Goal: Entertainment & Leisure: Consume media (video, audio)

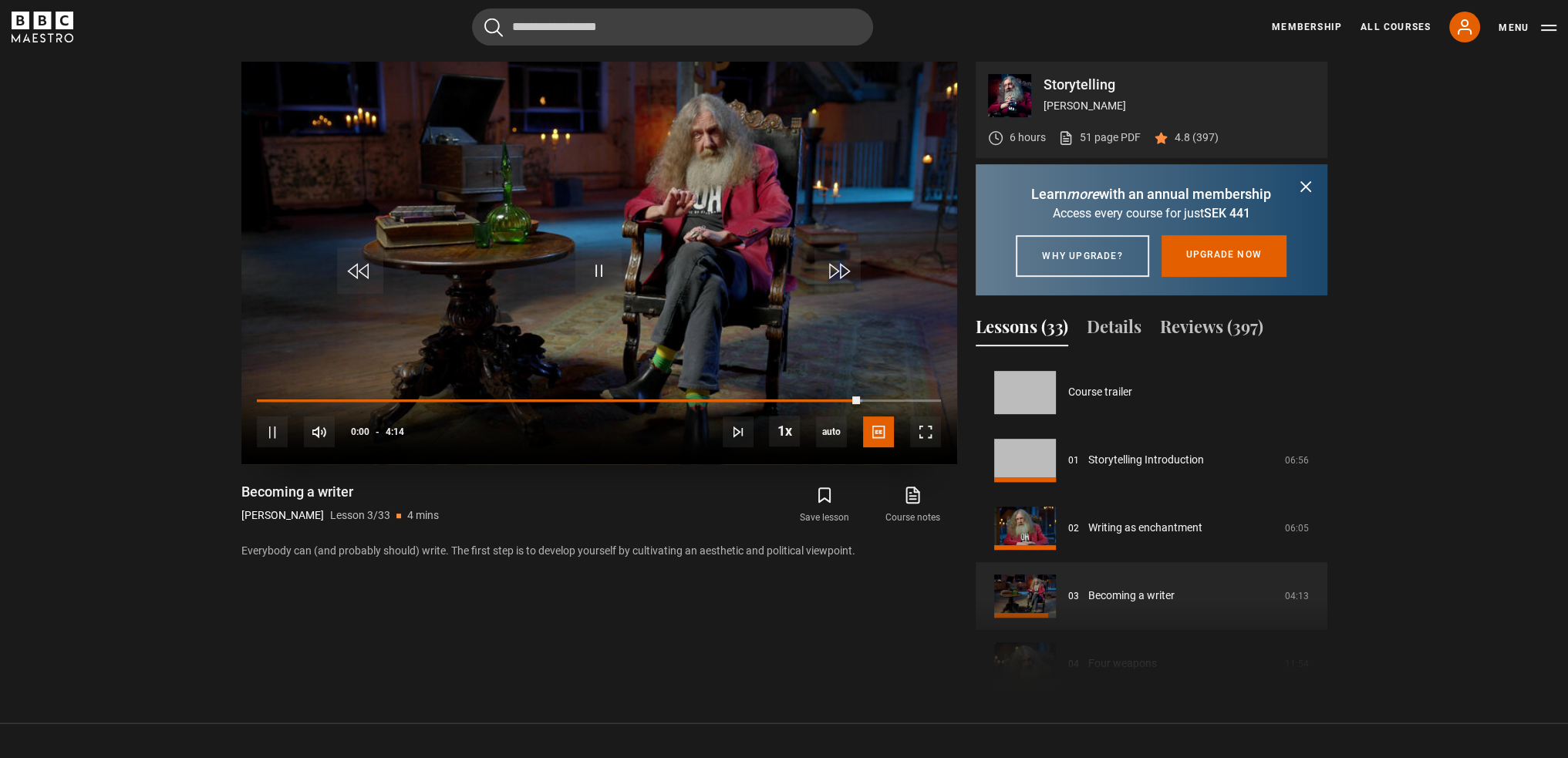
scroll to position [136, 0]
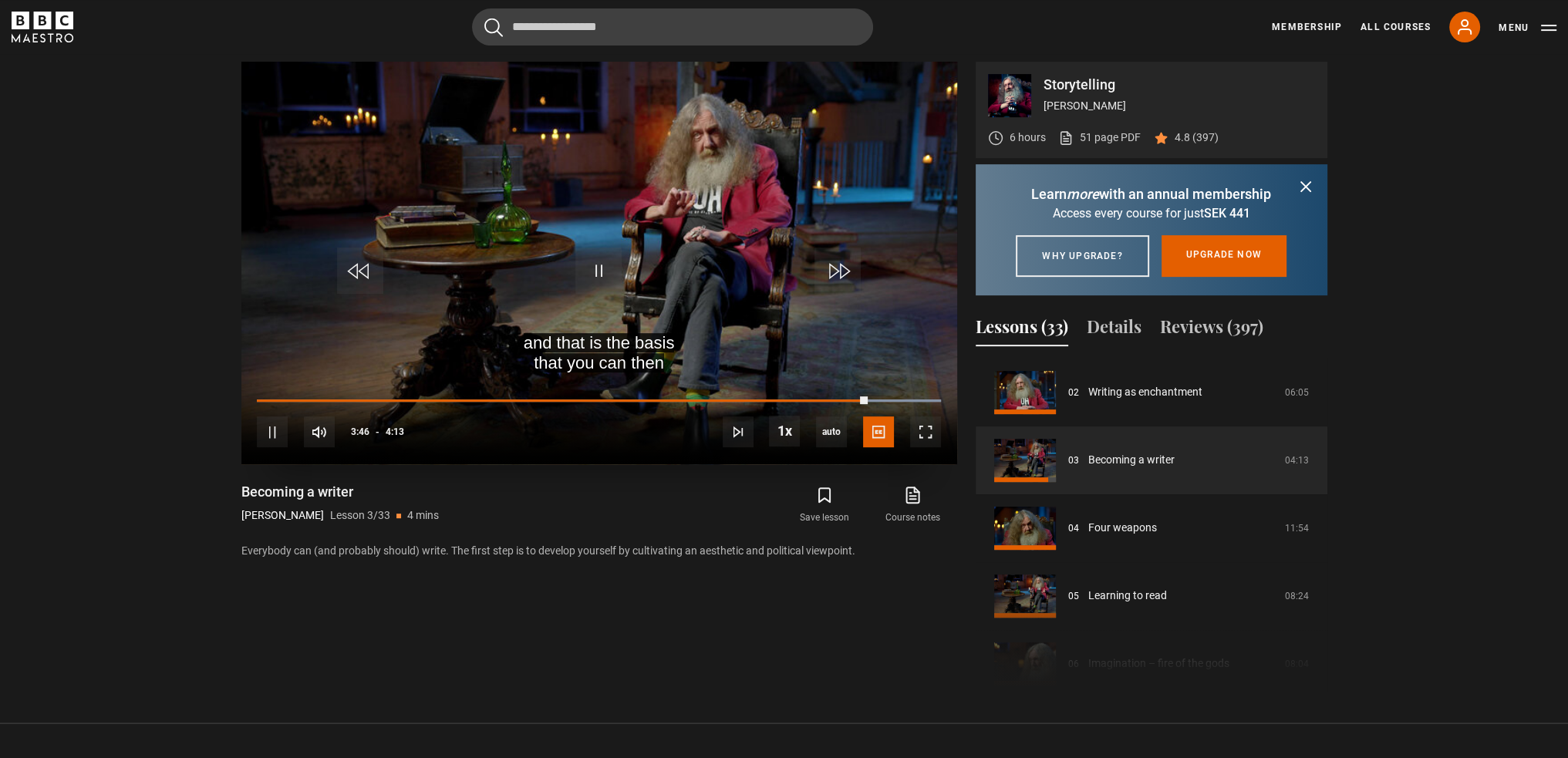
click at [883, 395] on div "10s Skip Back 10 seconds Pause 10s Skip Forward 10 seconds Loaded : 100.00% 3:4…" at bounding box center [599, 421] width 716 height 86
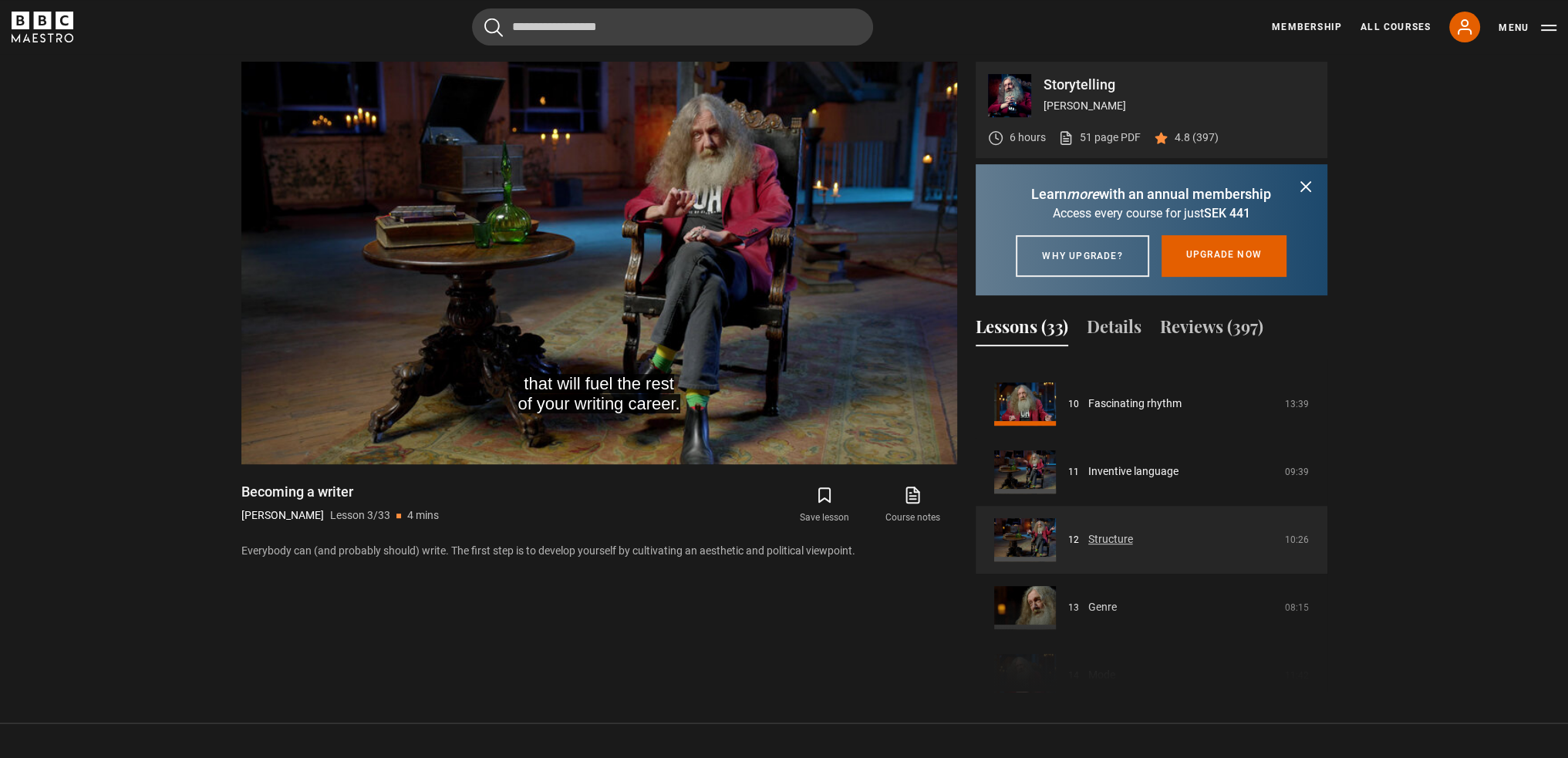
scroll to position [676, 0]
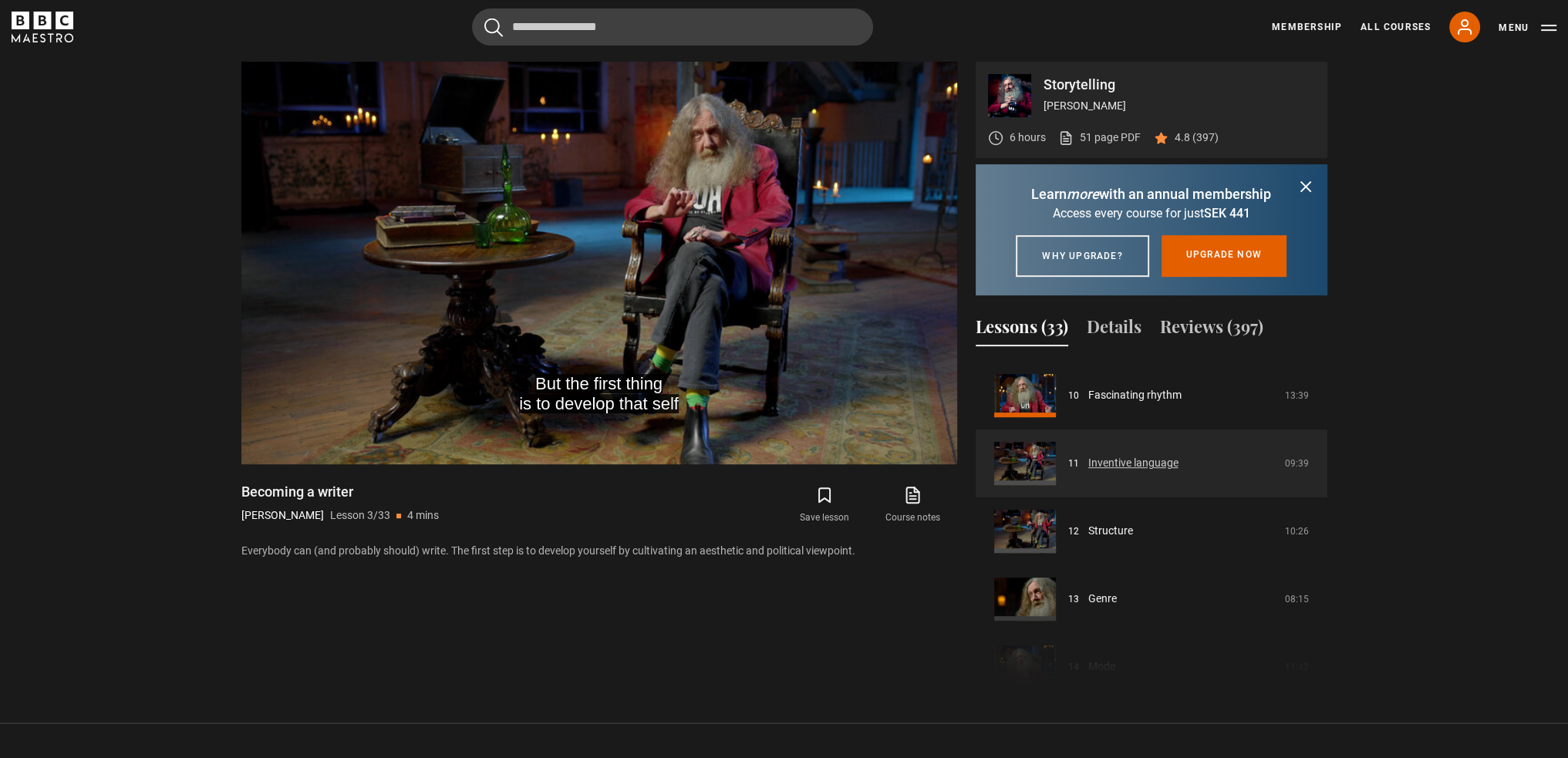
click at [1145, 471] on link "Inventive language" at bounding box center [1133, 463] width 90 height 16
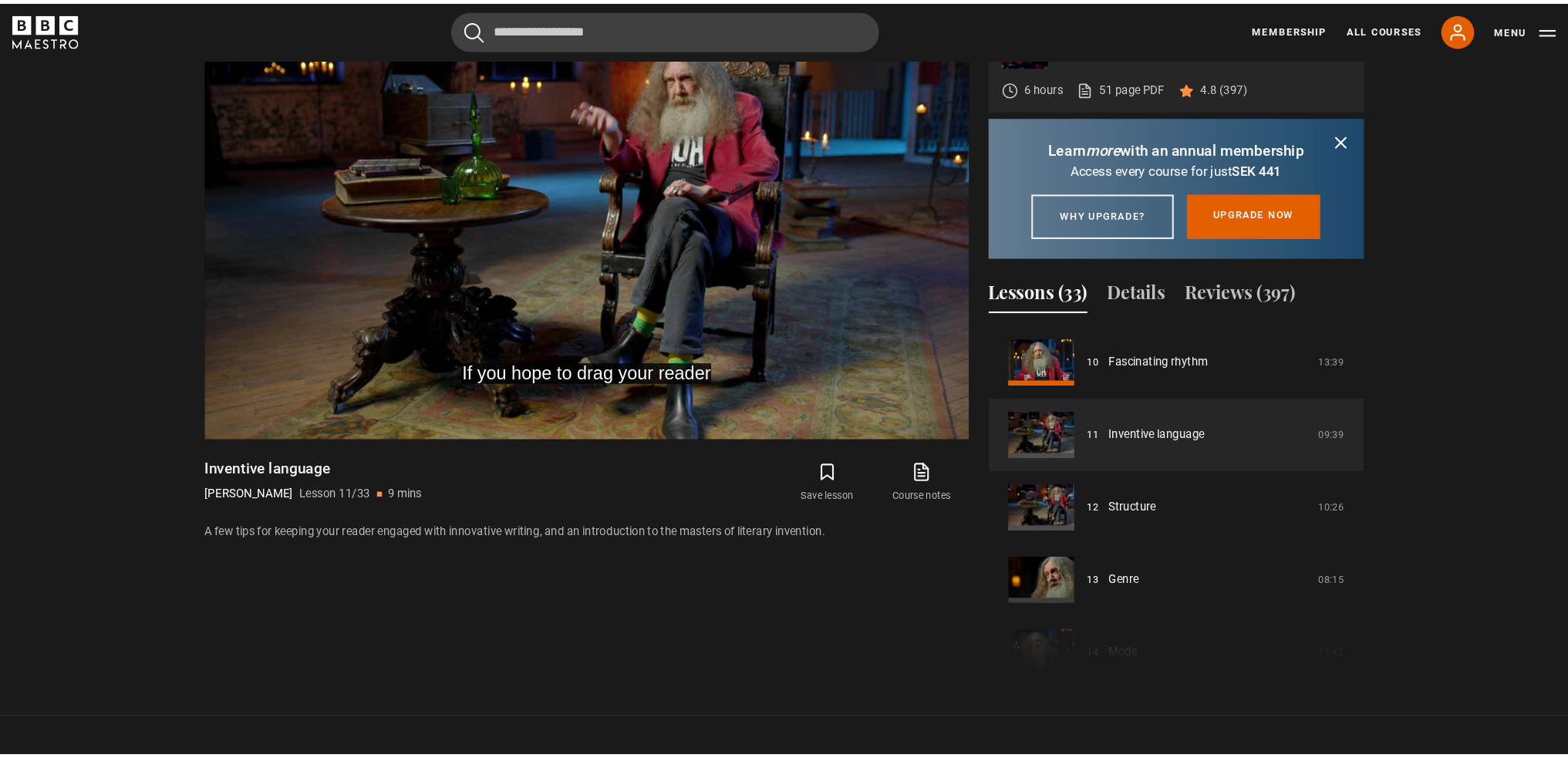
scroll to position [679, 0]
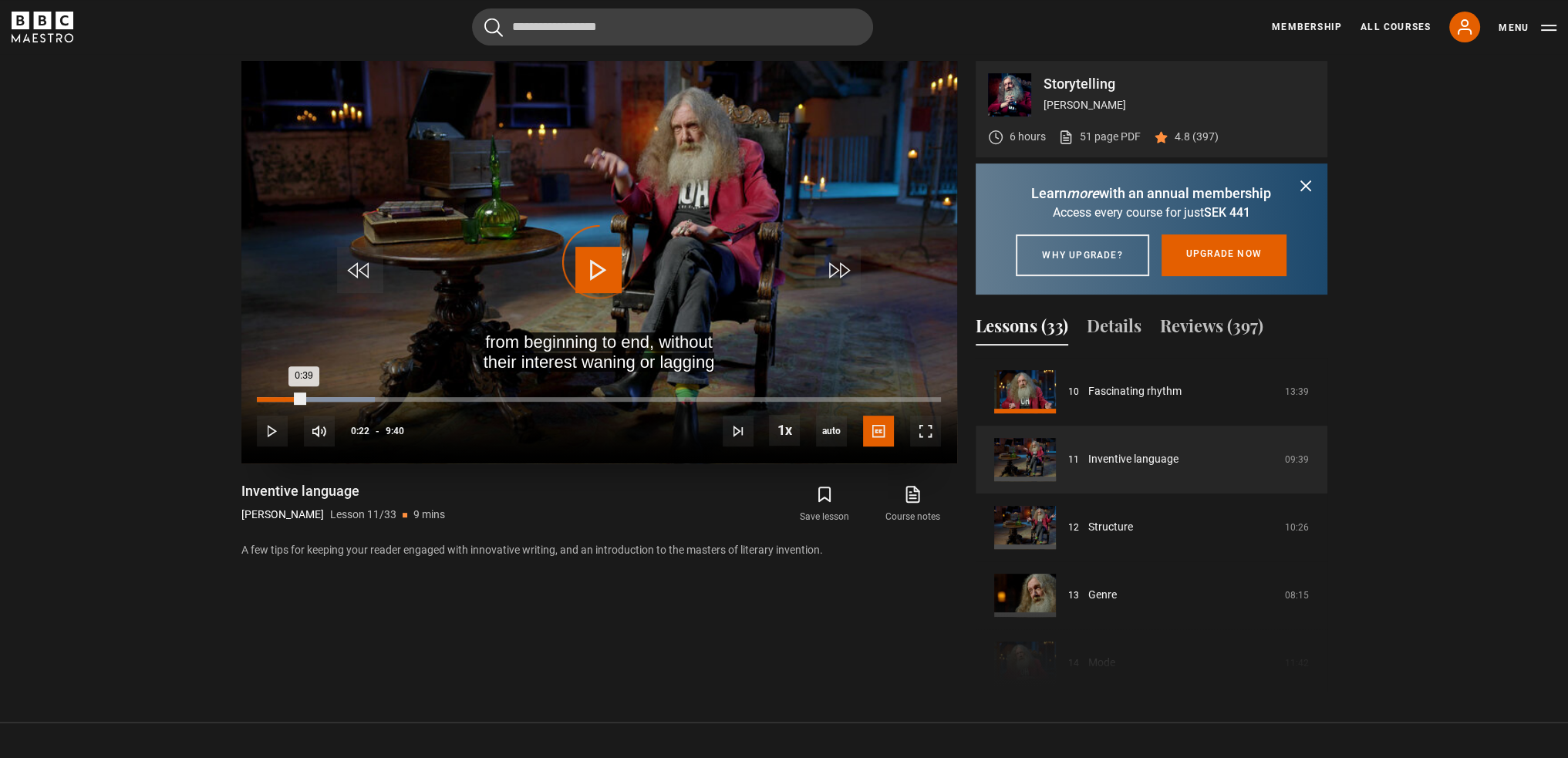
click at [283, 398] on div "0:22" at bounding box center [284, 400] width 2 height 5
click at [323, 397] on div "1:11" at bounding box center [289, 400] width 65 height 5
click at [316, 397] on div "0:57" at bounding box center [290, 400] width 68 height 5
click at [312, 397] on div "0:52" at bounding box center [288, 400] width 62 height 5
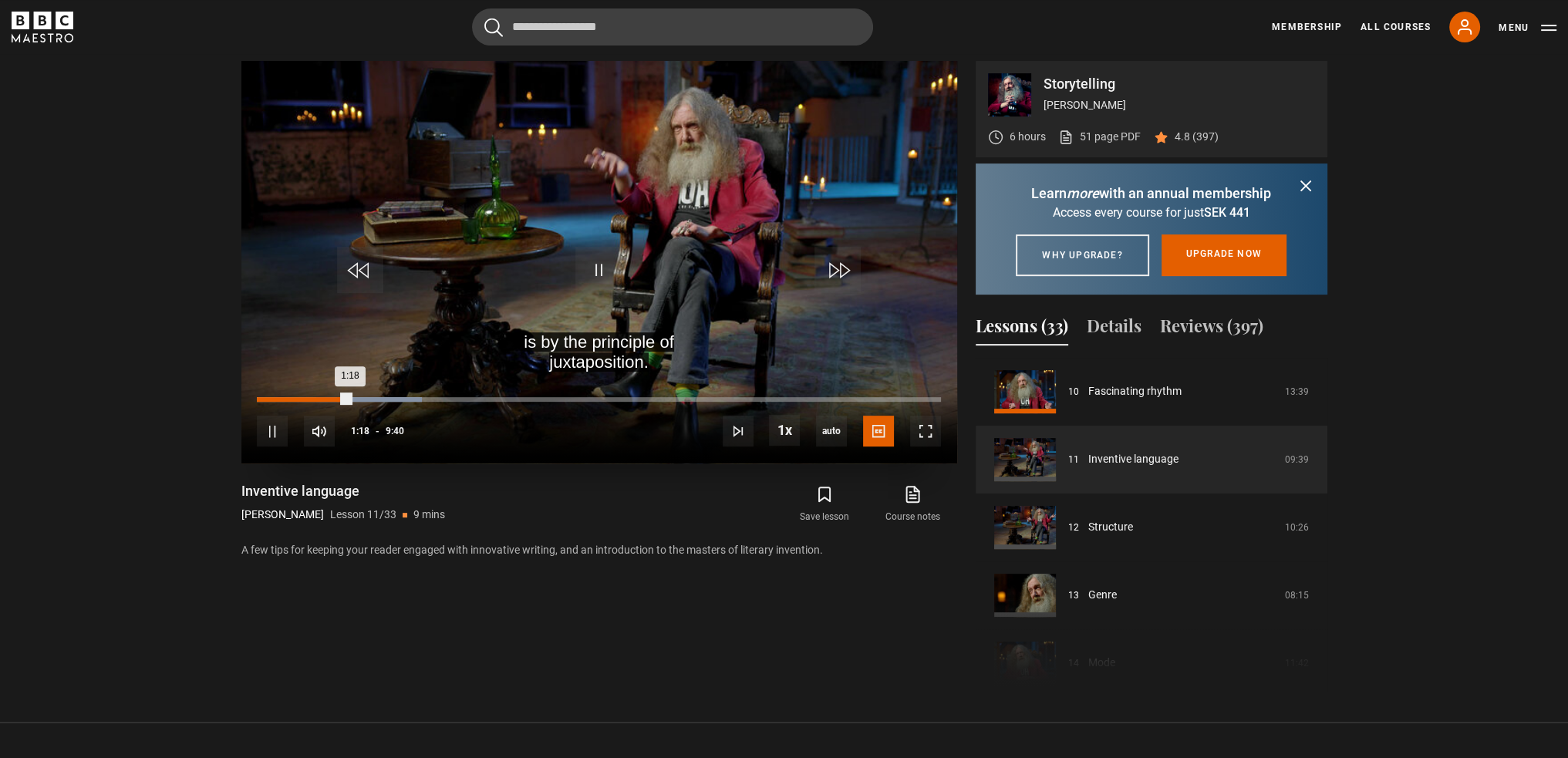
click at [337, 397] on div "1:18" at bounding box center [302, 400] width 93 height 5
click at [596, 270] on span "Video Player" at bounding box center [599, 270] width 47 height 47
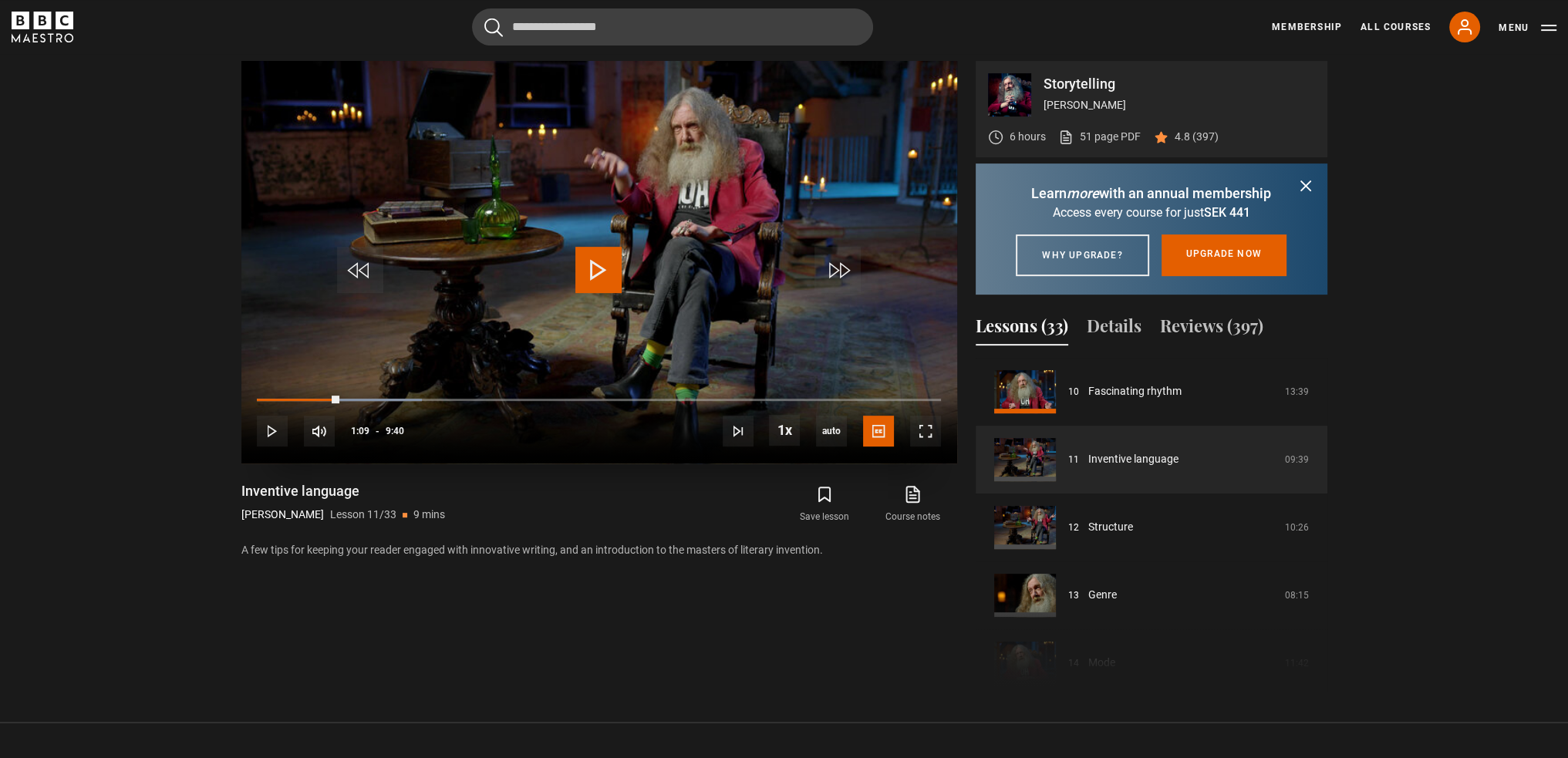
click at [605, 275] on span "Video Player" at bounding box center [599, 270] width 47 height 47
click at [431, 396] on div "10s Skip Back 10 seconds Pause 10s Skip Forward 10 seconds Loaded : 38.79% 2:32…" at bounding box center [599, 421] width 716 height 86
click at [428, 396] on div "10s Skip Back 10 seconds Pause 10s Skip Forward 10 seconds Loaded : 38.79% 2:32…" at bounding box center [599, 421] width 716 height 86
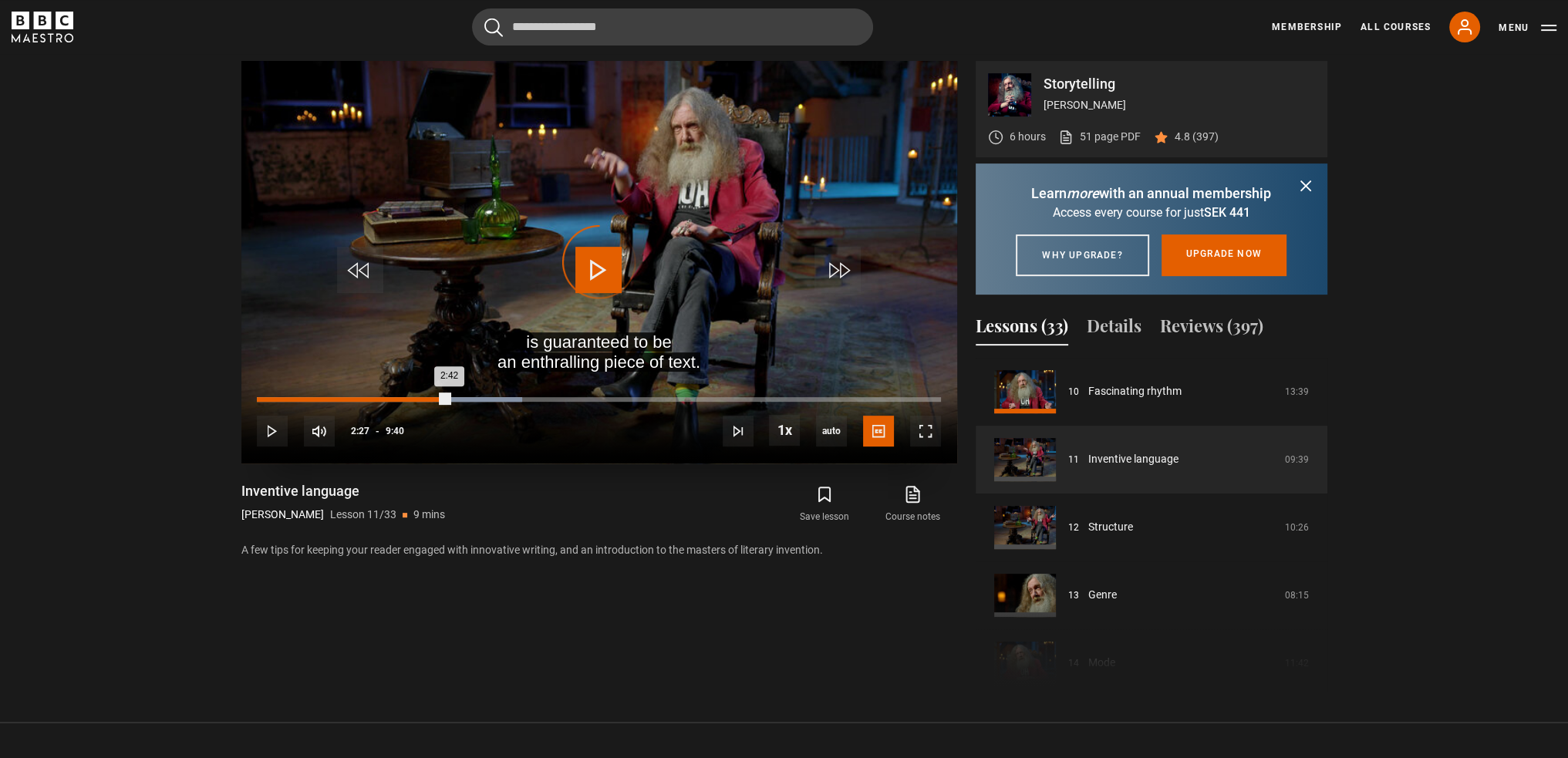
click at [431, 399] on div "Loaded : 38.79% 2:27 2:42" at bounding box center [598, 400] width 683 height 5
click at [646, 397] on div "10s Skip Back 10 seconds Pause 10s Skip Forward 10 seconds Loaded : 48.28% 6:48…" at bounding box center [599, 421] width 716 height 86
click at [675, 400] on div "Loaded : 48.28% 5:54 3:37" at bounding box center [598, 400] width 683 height 5
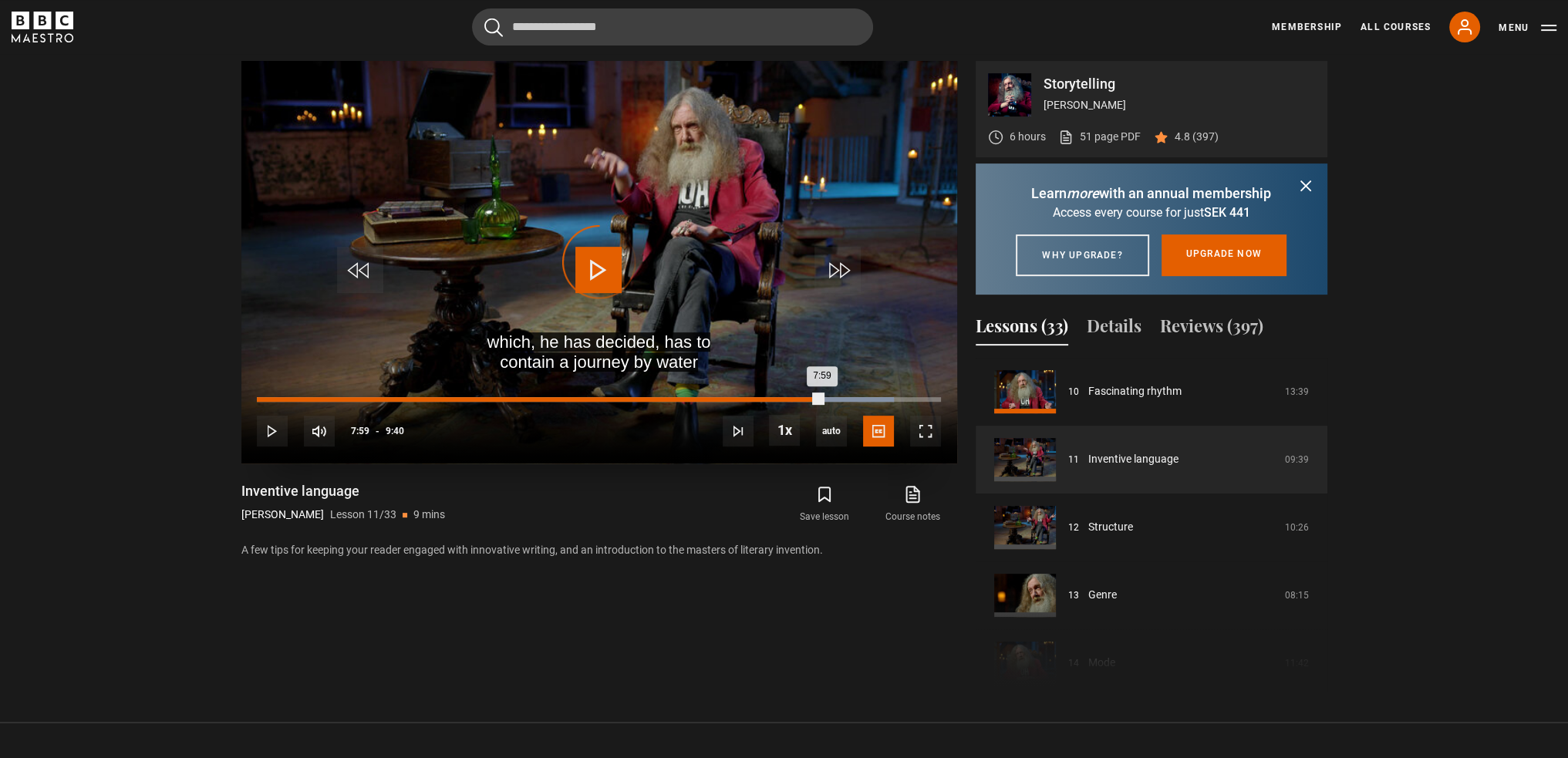
click at [790, 398] on div "Loaded : 93.10% 7:33 7:59" at bounding box center [598, 400] width 683 height 5
